Goal: Navigation & Orientation: Find specific page/section

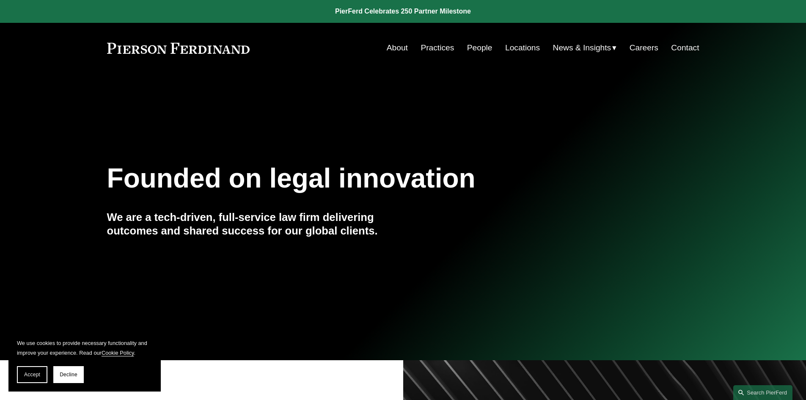
click at [444, 48] on link "Practices" at bounding box center [436, 48] width 33 height 16
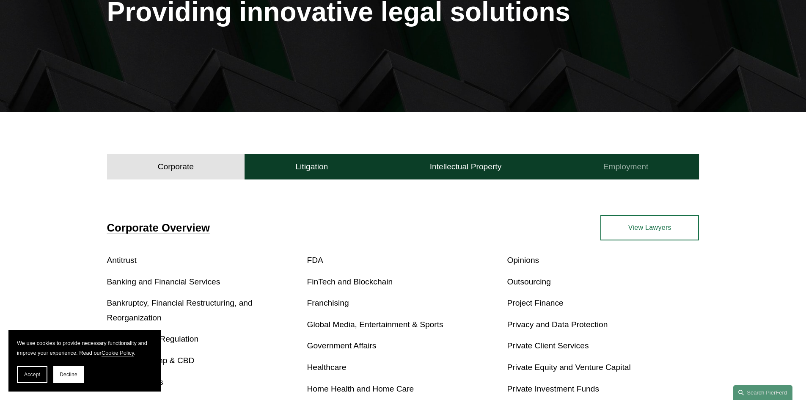
scroll to position [211, 0]
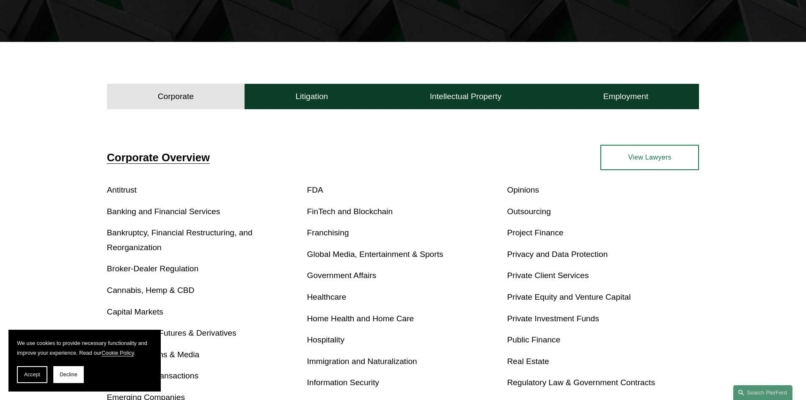
click at [722, 242] on div "Corporate Overview Antitrust Banking and Financial Services Bankruptcy, Financi…" at bounding box center [403, 336] width 806 height 382
click at [36, 374] on span "Accept" at bounding box center [32, 374] width 16 height 6
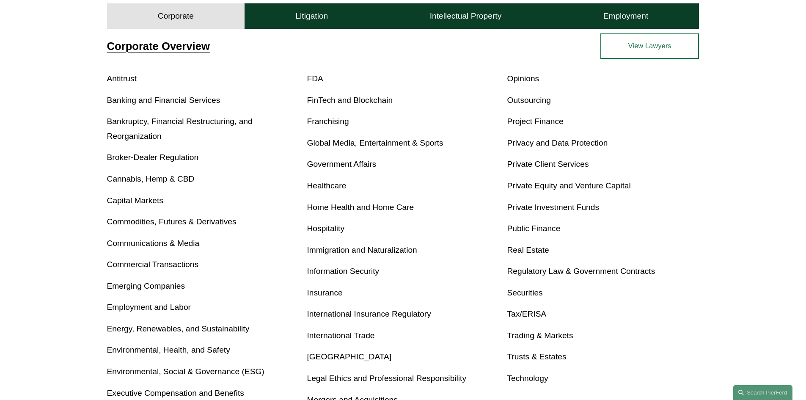
scroll to position [254, 0]
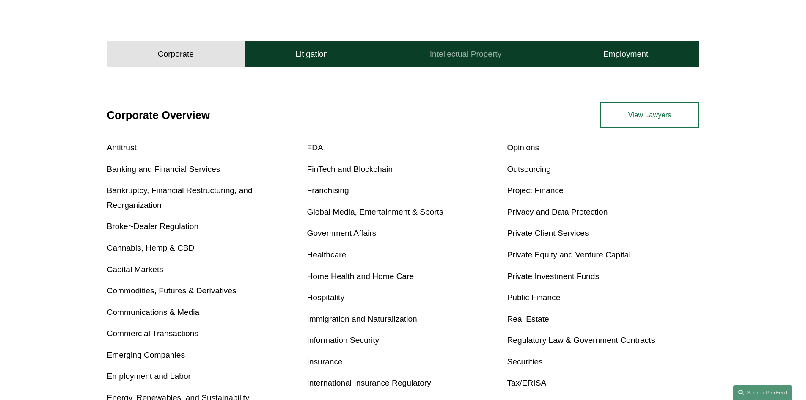
click at [434, 52] on h4 "Intellectual Property" at bounding box center [466, 54] width 72 height 10
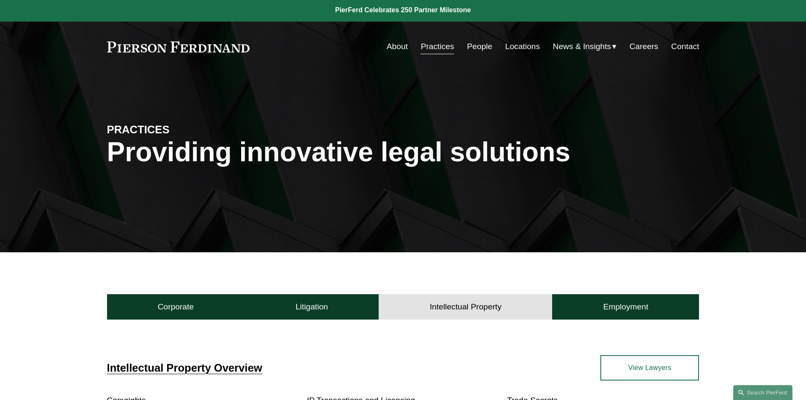
scroll to position [0, 0]
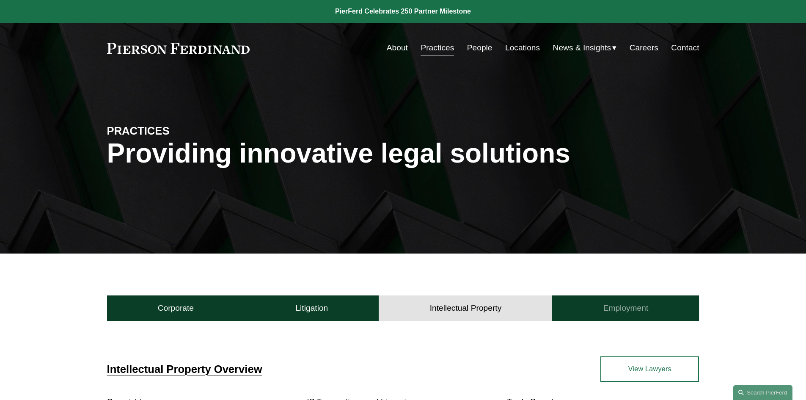
click at [587, 312] on button "Employment" at bounding box center [625, 307] width 147 height 25
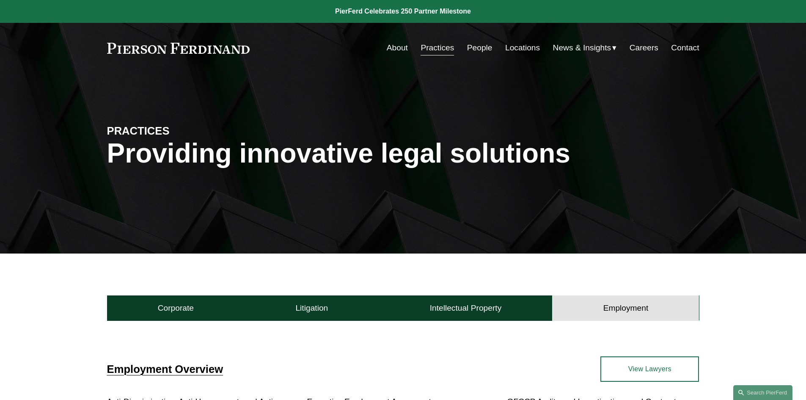
click at [473, 48] on link "People" at bounding box center [479, 48] width 25 height 16
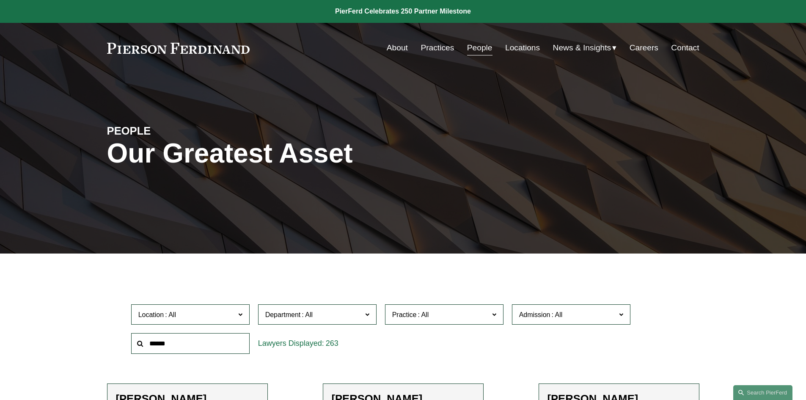
click at [532, 47] on link "Locations" at bounding box center [522, 48] width 35 height 16
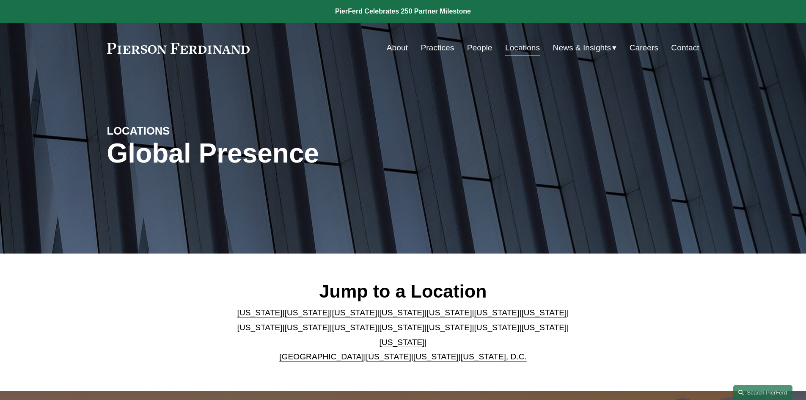
click at [425, 338] on link "Texas" at bounding box center [401, 342] width 45 height 9
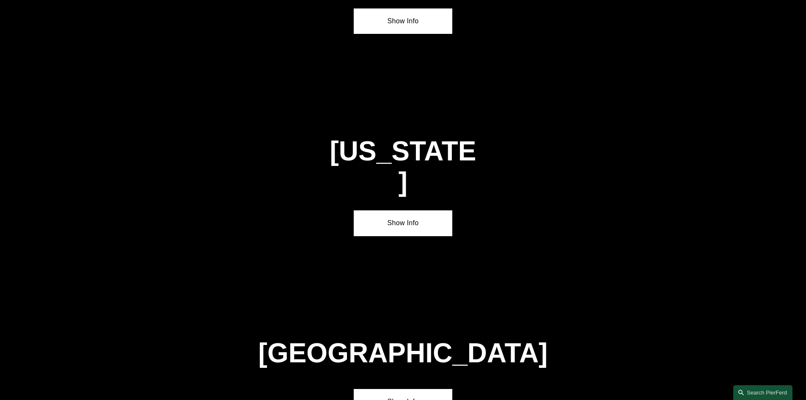
scroll to position [2881, 0]
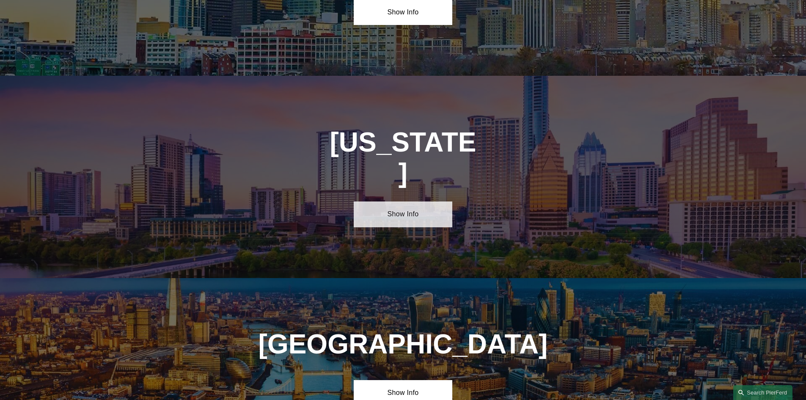
click at [392, 201] on link "Show Info" at bounding box center [403, 213] width 99 height 25
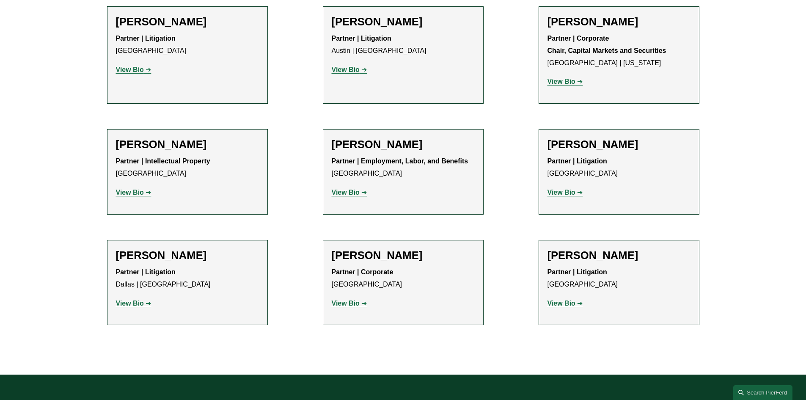
scroll to position [211, 0]
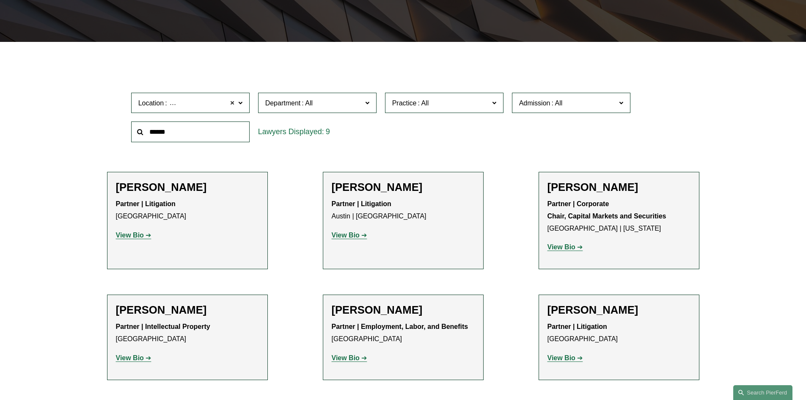
click at [233, 102] on span at bounding box center [232, 102] width 5 height 11
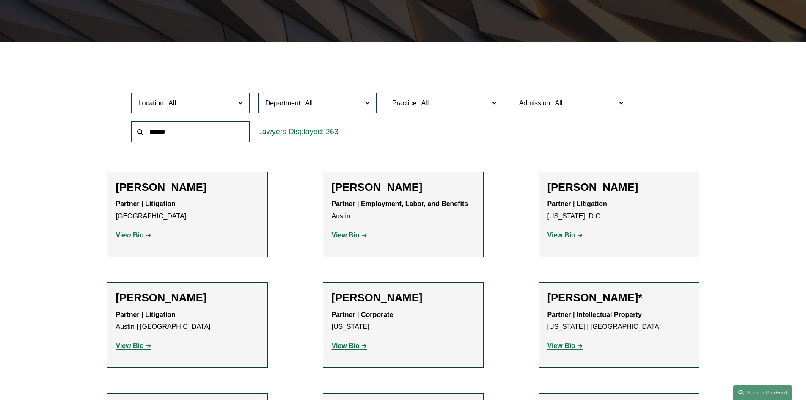
click at [493, 101] on span at bounding box center [494, 102] width 4 height 11
click at [0, 0] on link "IP Transactions and Licensing" at bounding box center [0, 0] width 0 height 0
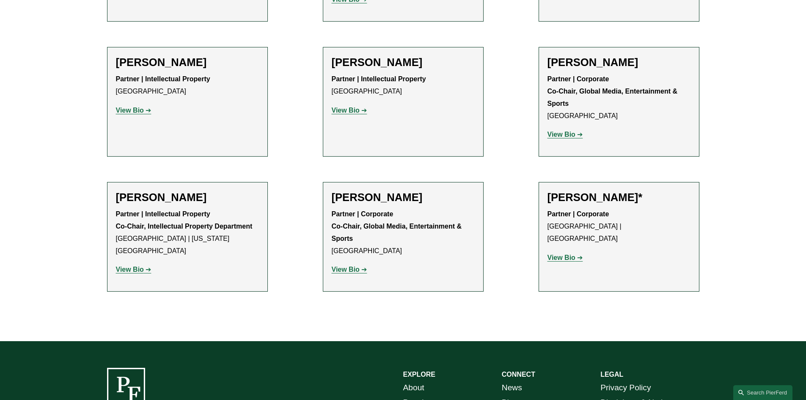
scroll to position [973, 0]
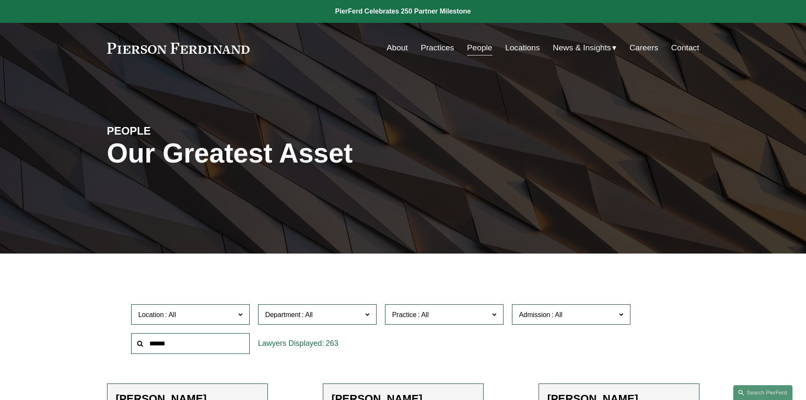
click at [644, 48] on link "Careers" at bounding box center [643, 48] width 29 height 16
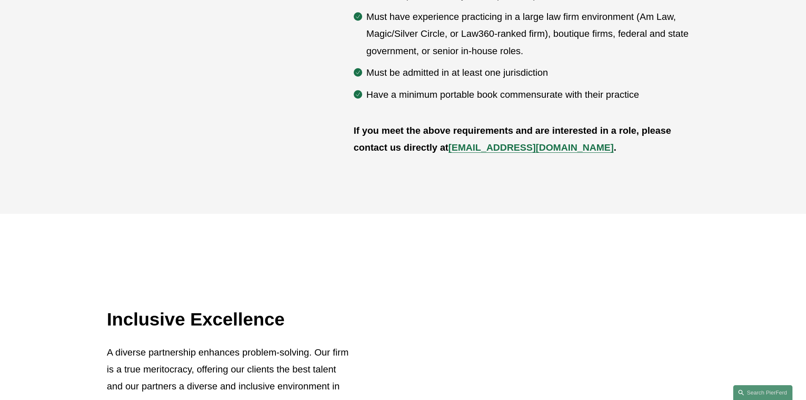
scroll to position [439, 0]
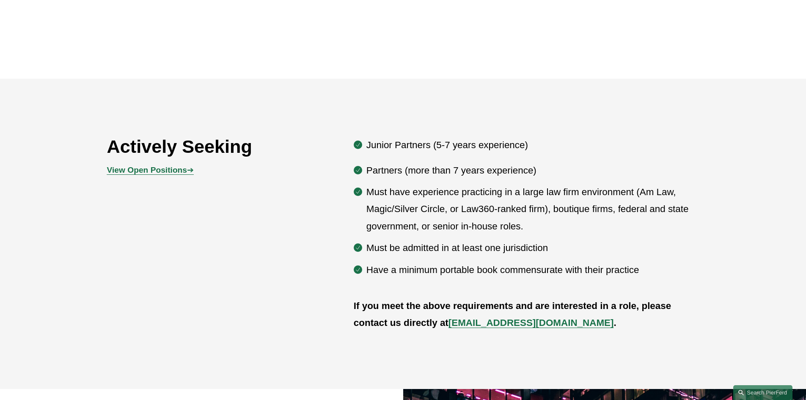
click at [132, 168] on strong "View Open Positions" at bounding box center [147, 169] width 80 height 9
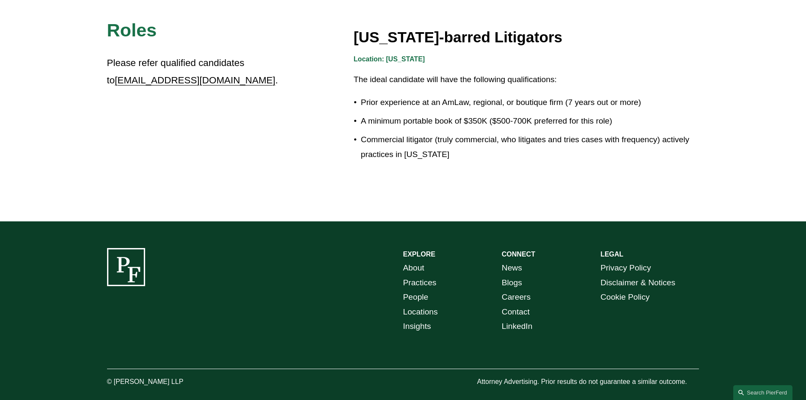
scroll to position [1533, 0]
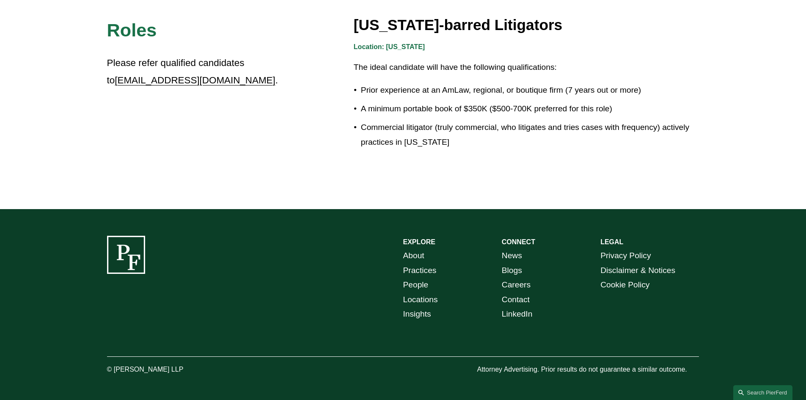
click at [517, 283] on link "Careers" at bounding box center [516, 284] width 29 height 15
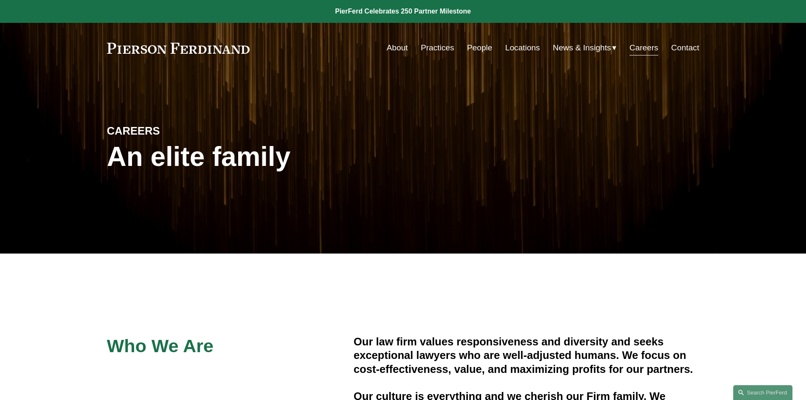
click at [400, 49] on link "About" at bounding box center [397, 48] width 21 height 16
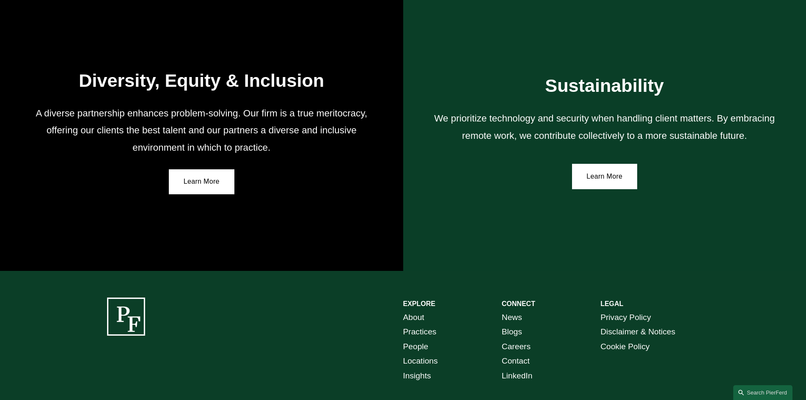
scroll to position [1548, 0]
